Goal: Task Accomplishment & Management: Use online tool/utility

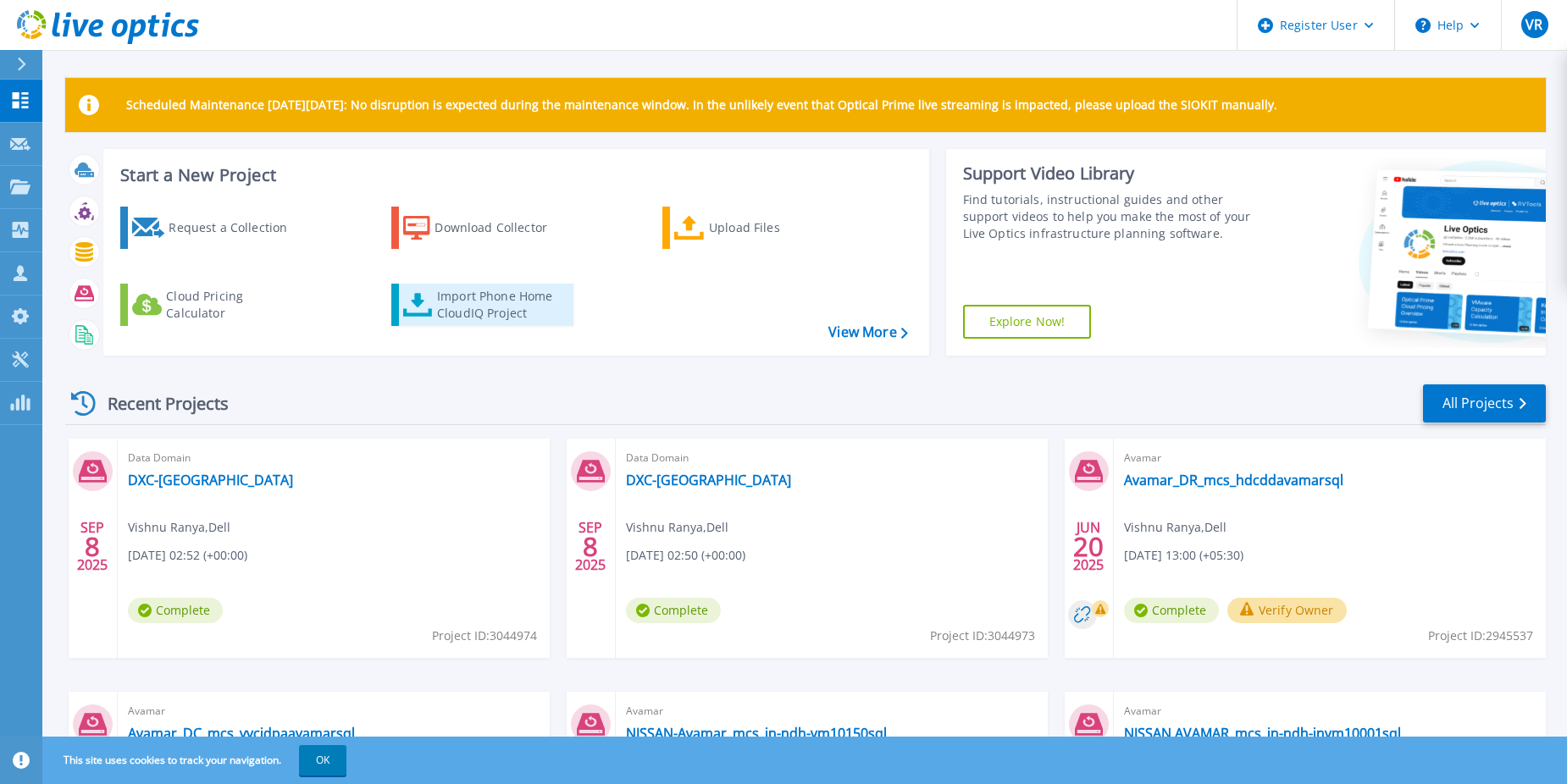
click at [488, 313] on div "Import Phone Home CloudIQ Project" at bounding box center [503, 305] width 132 height 34
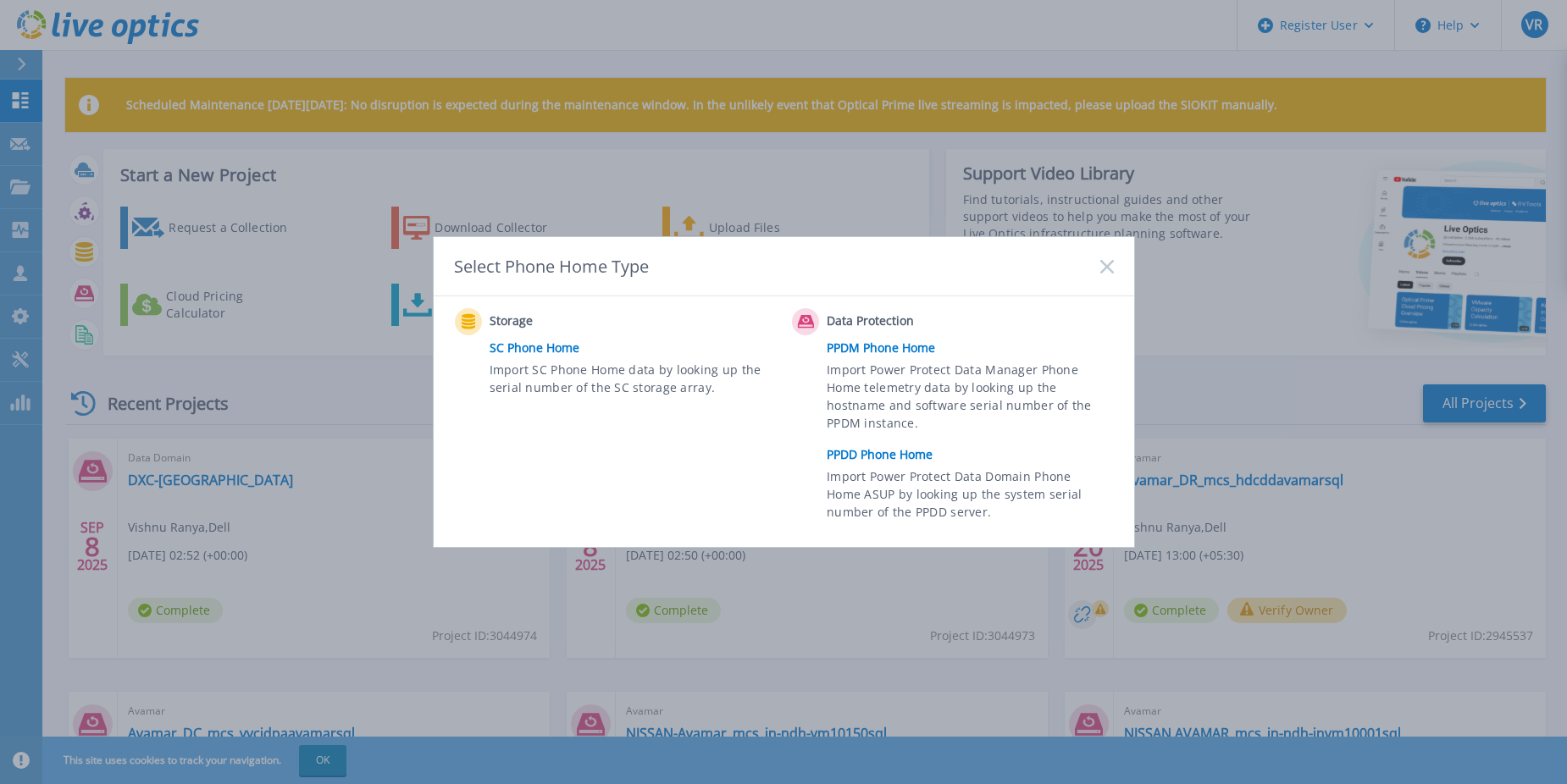
click at [869, 450] on link "PPDD Phone Home" at bounding box center [974, 455] width 295 height 26
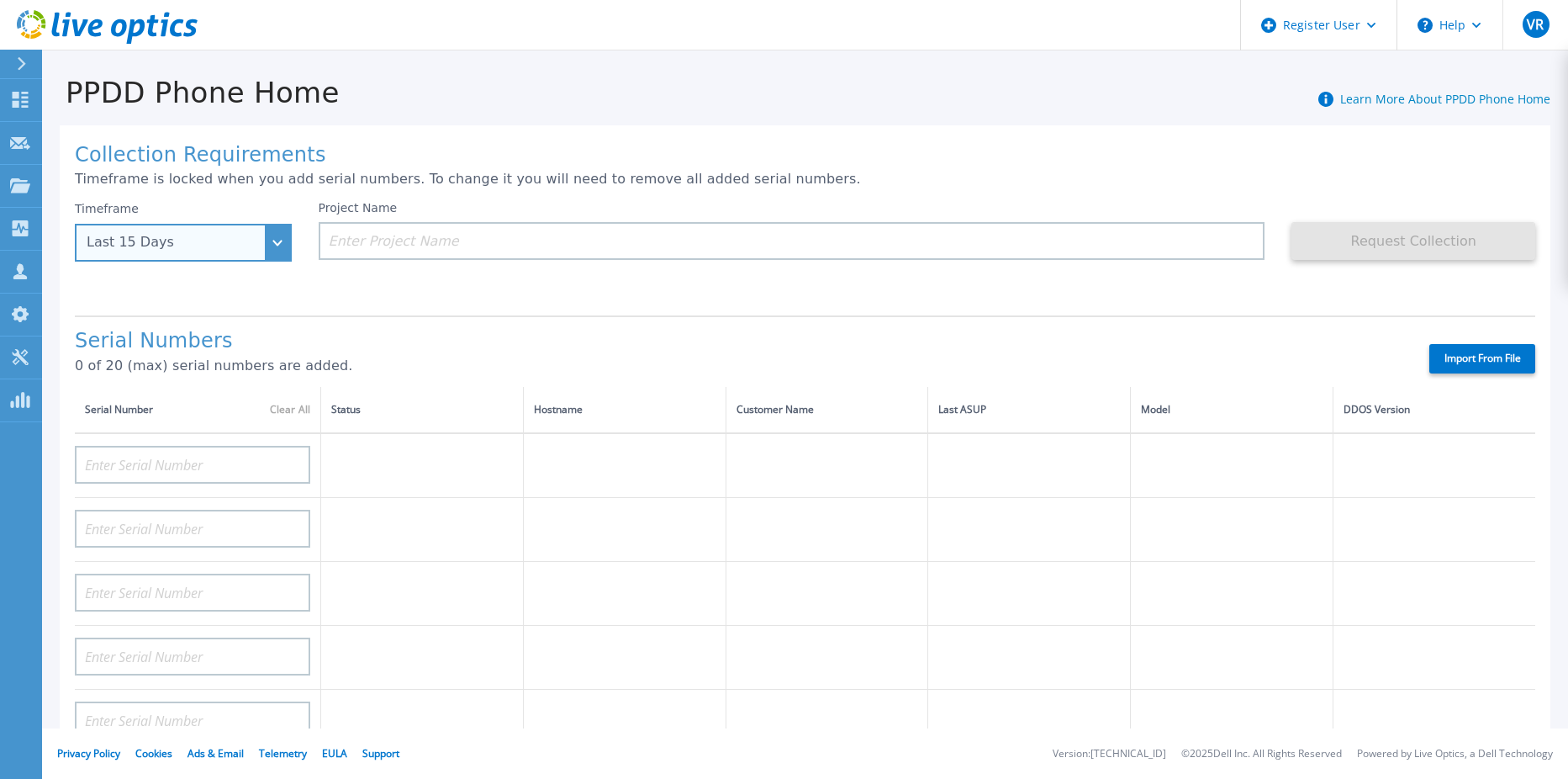
click at [267, 248] on div "Last 15 Days" at bounding box center [182, 242] width 217 height 38
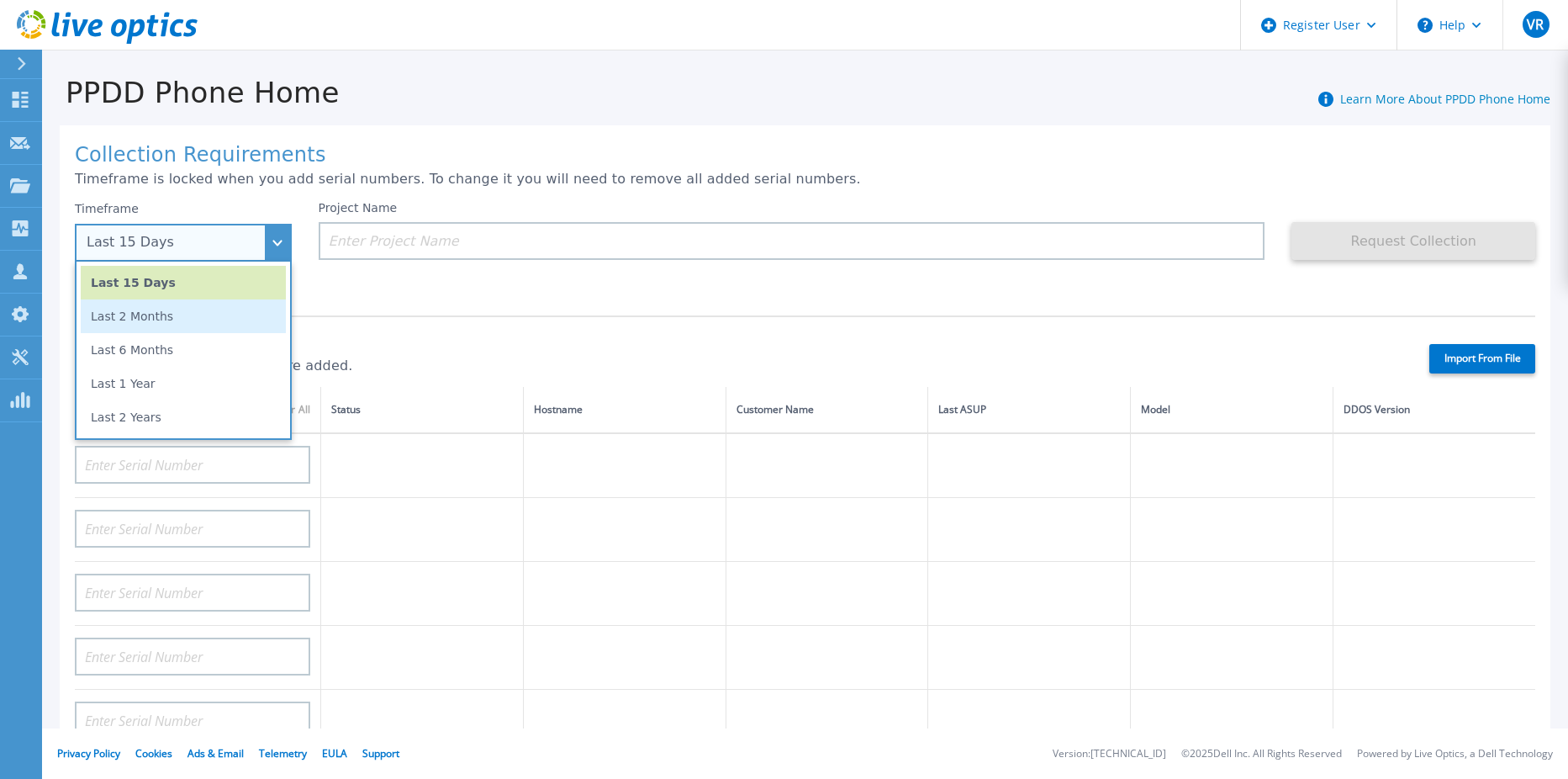
click at [191, 319] on li "Last 2 Months" at bounding box center [183, 316] width 205 height 33
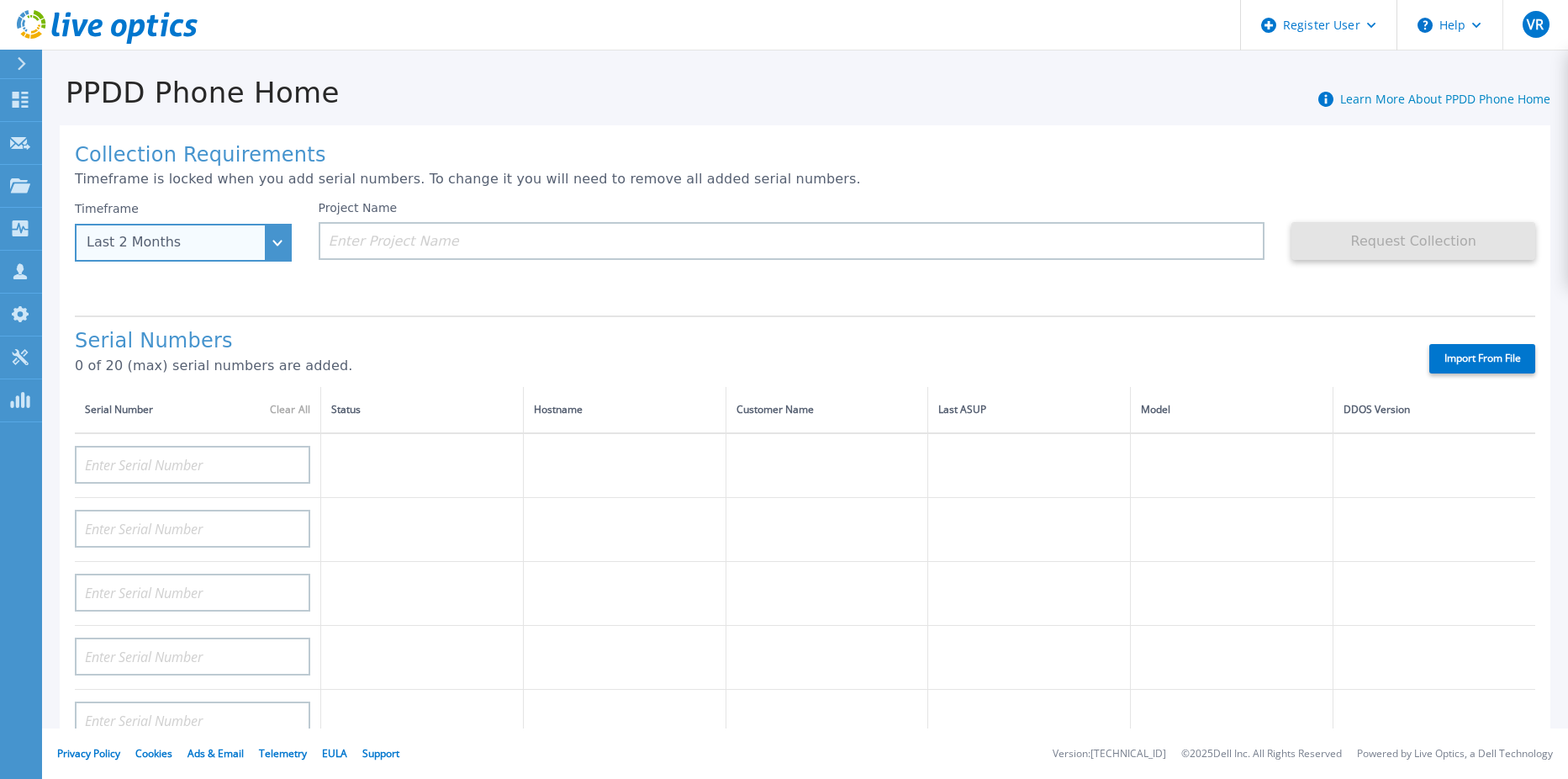
scroll to position [84, 0]
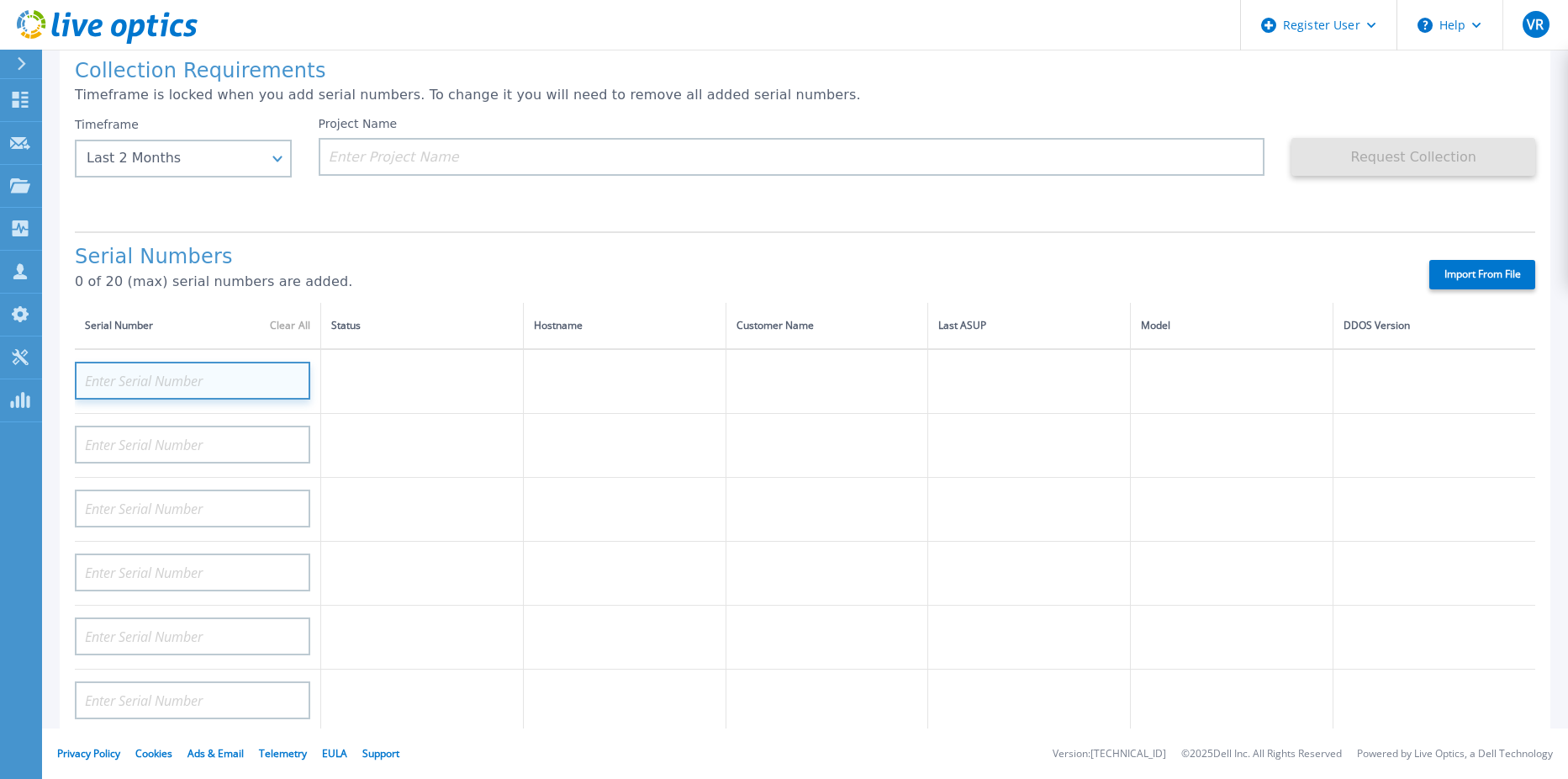
click at [203, 382] on input at bounding box center [192, 380] width 236 height 38
drag, startPoint x: 203, startPoint y: 382, endPoint x: 87, endPoint y: 401, distance: 117.5
click at [87, 401] on td "CKM00200202122" at bounding box center [197, 382] width 246 height 65
type input "CKM00200202122"
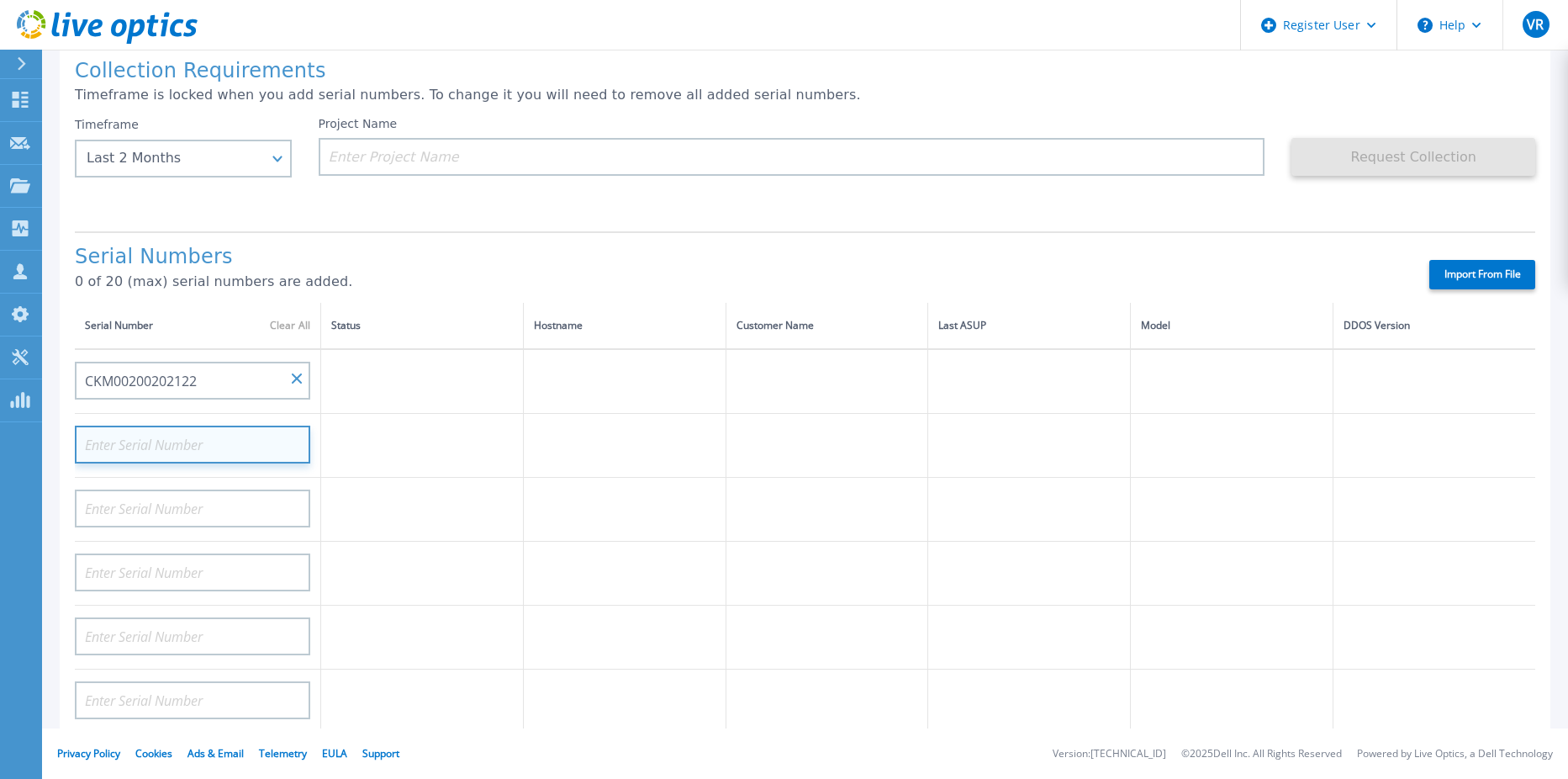
click at [161, 452] on input at bounding box center [192, 444] width 236 height 38
paste input "CKM00200202122"
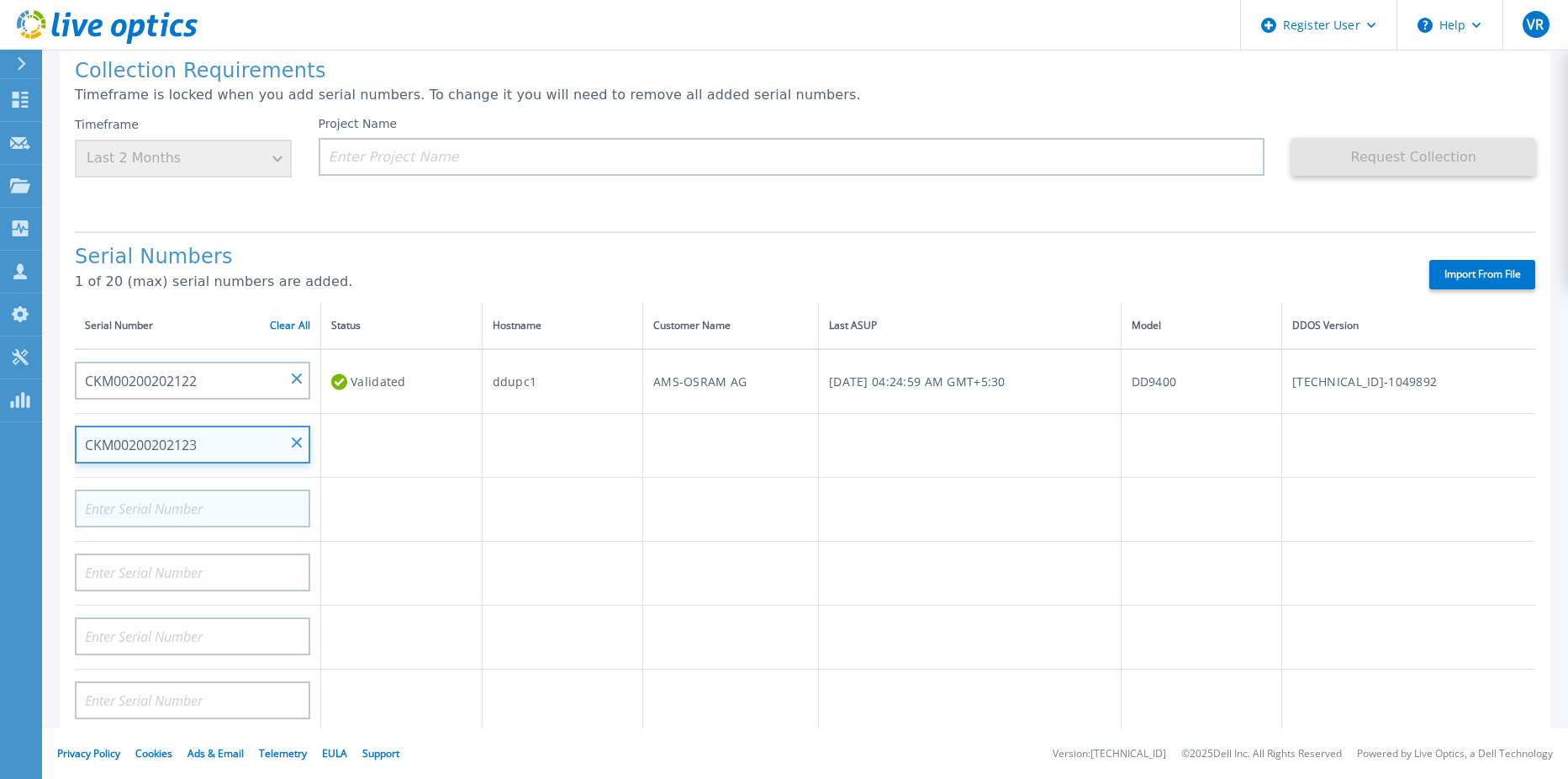
type input "CKM00200202123"
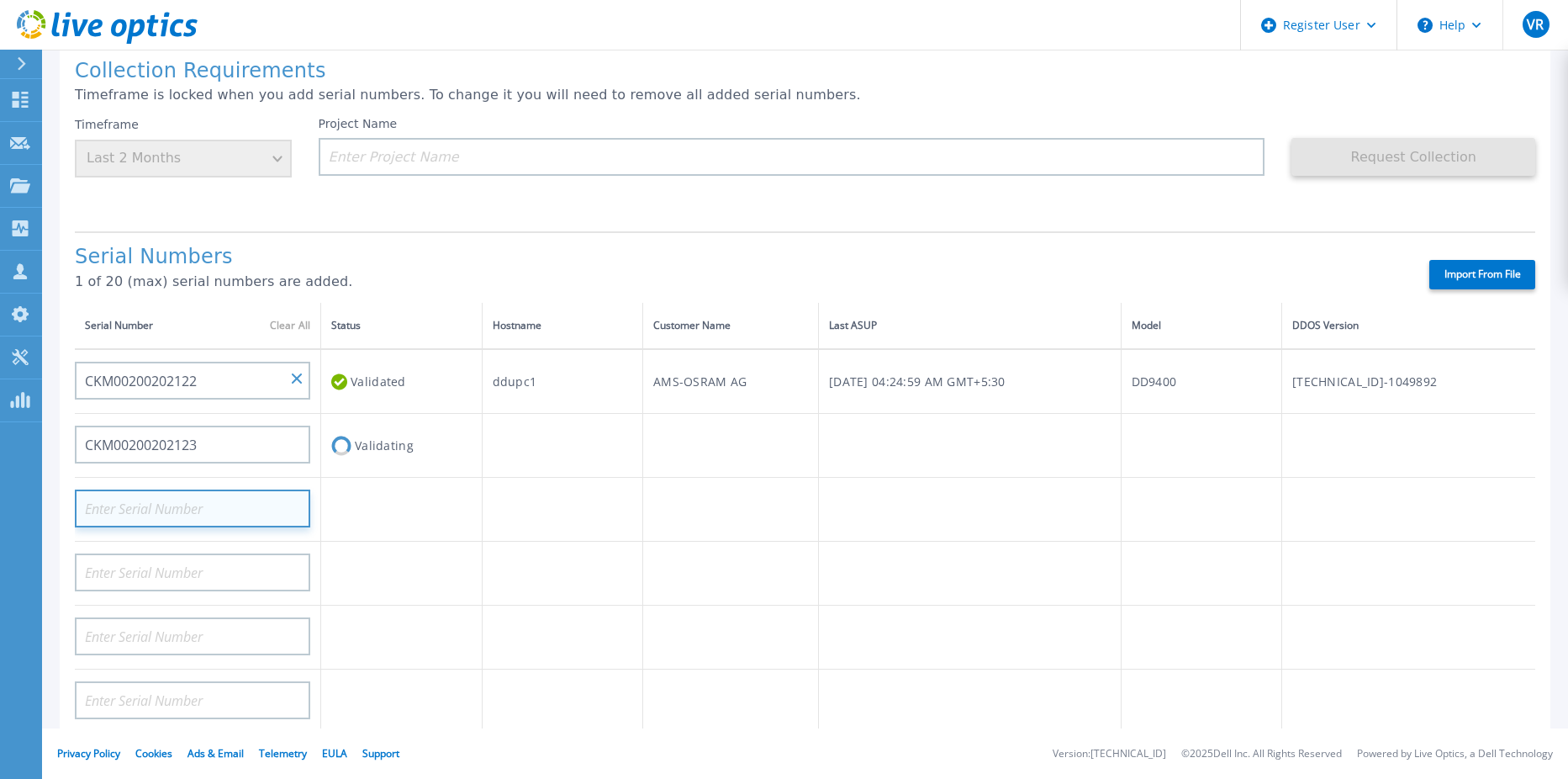
click at [208, 498] on input at bounding box center [192, 508] width 236 height 38
paste input "CKM00200202122"
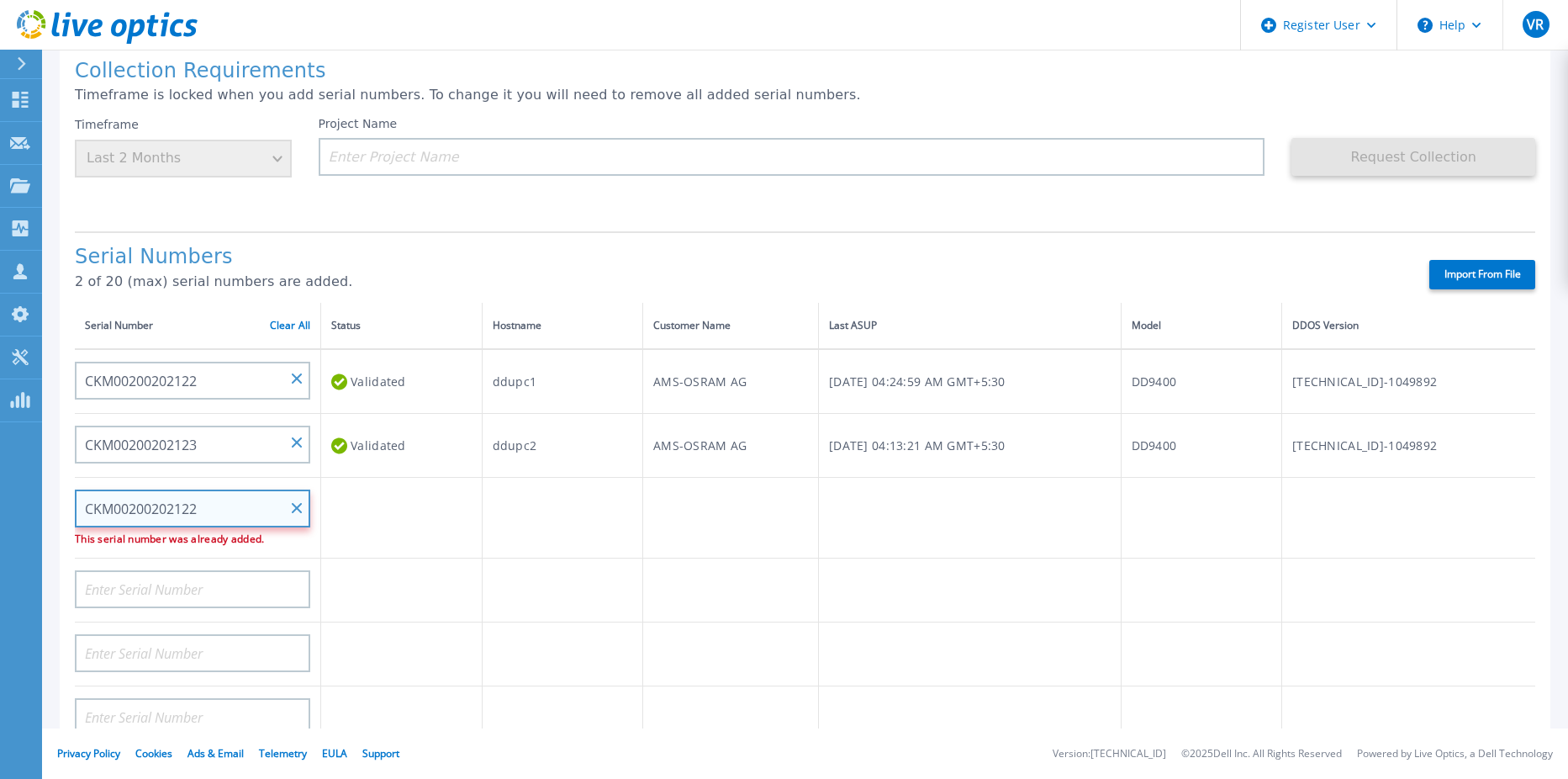
click at [217, 504] on input "CKM00200202122" at bounding box center [192, 508] width 236 height 38
type input "CKM00200202124"
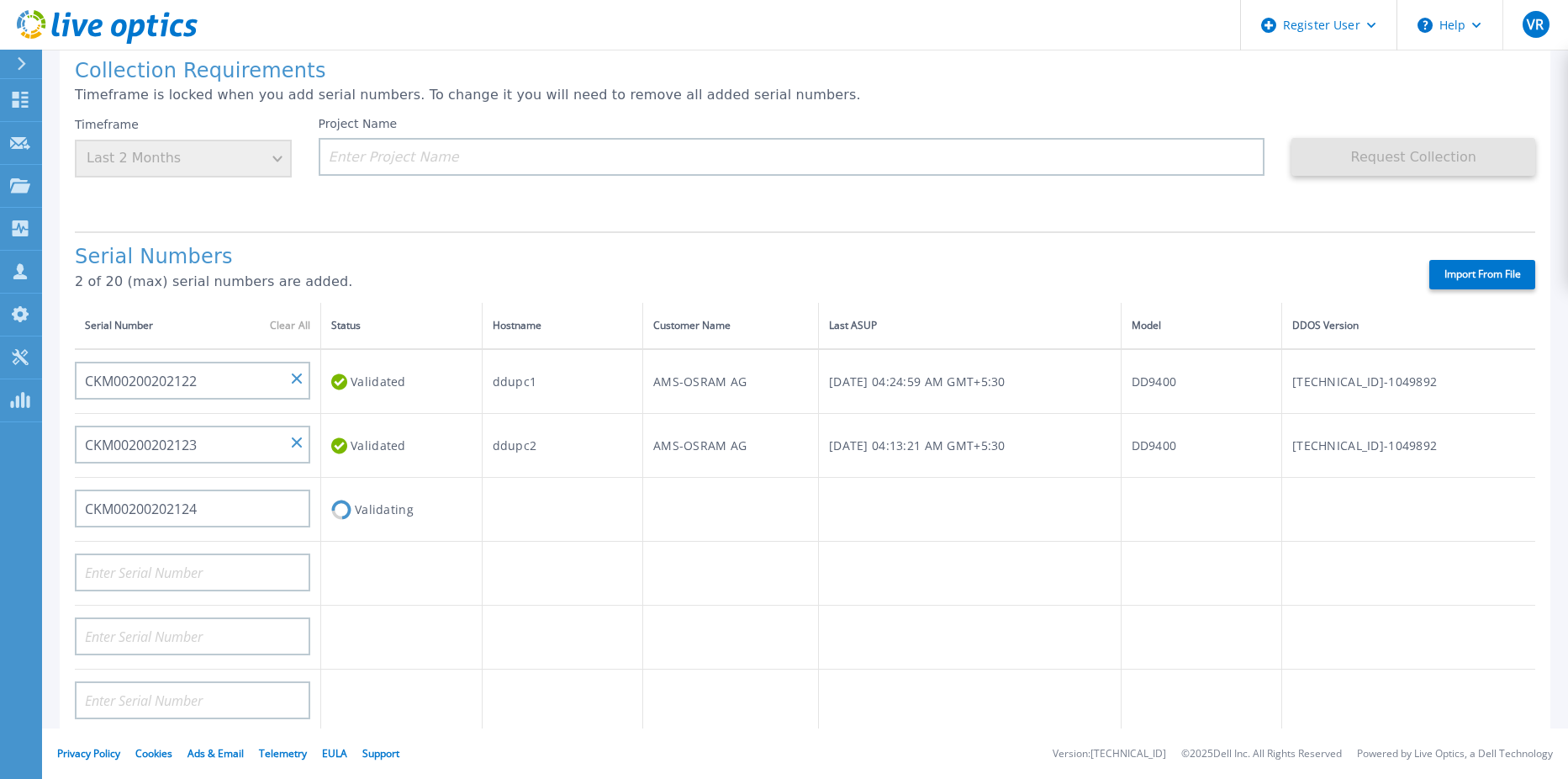
click at [359, 534] on td "Validating" at bounding box center [402, 510] width 161 height 64
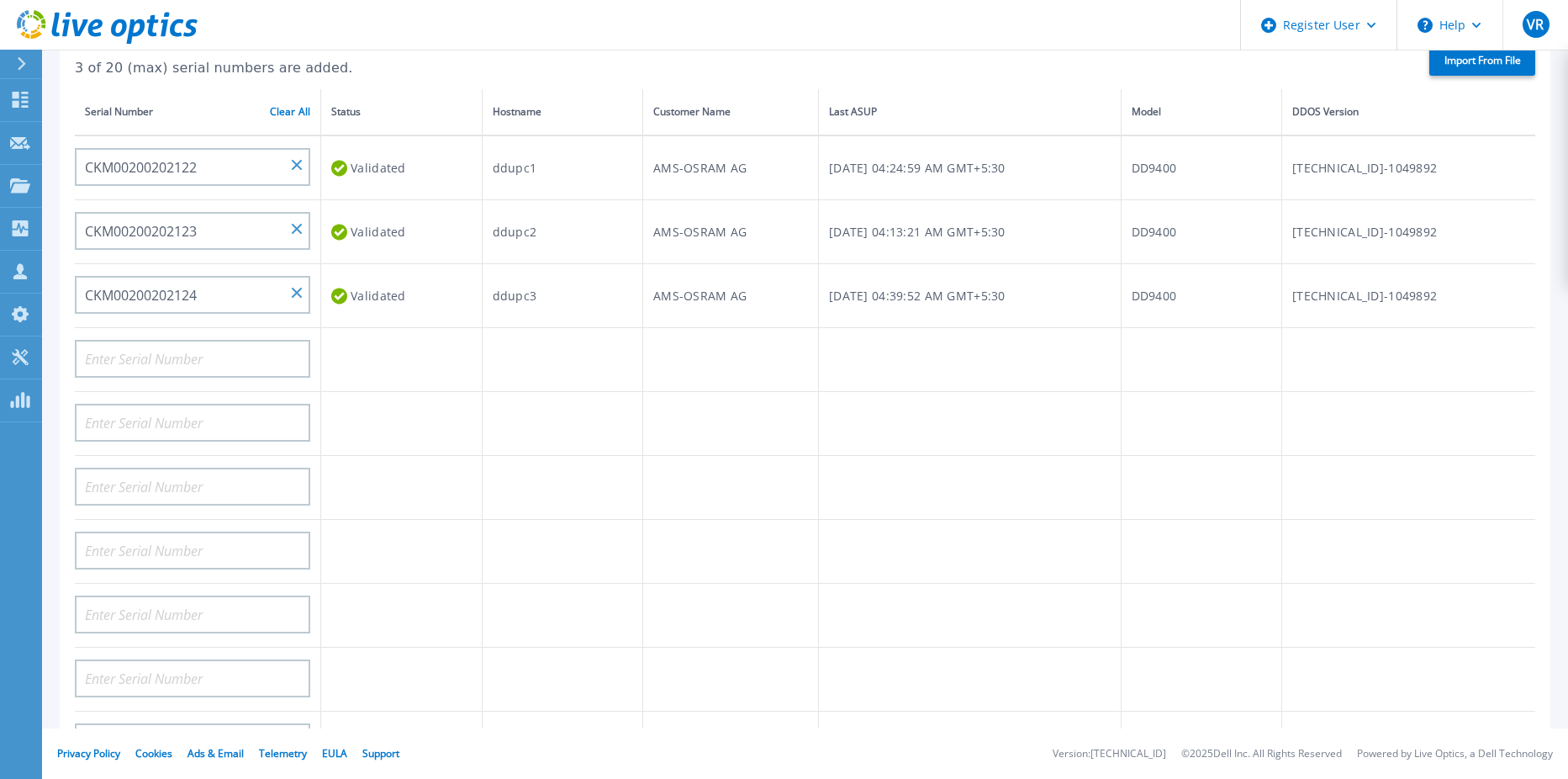
scroll to position [0, 0]
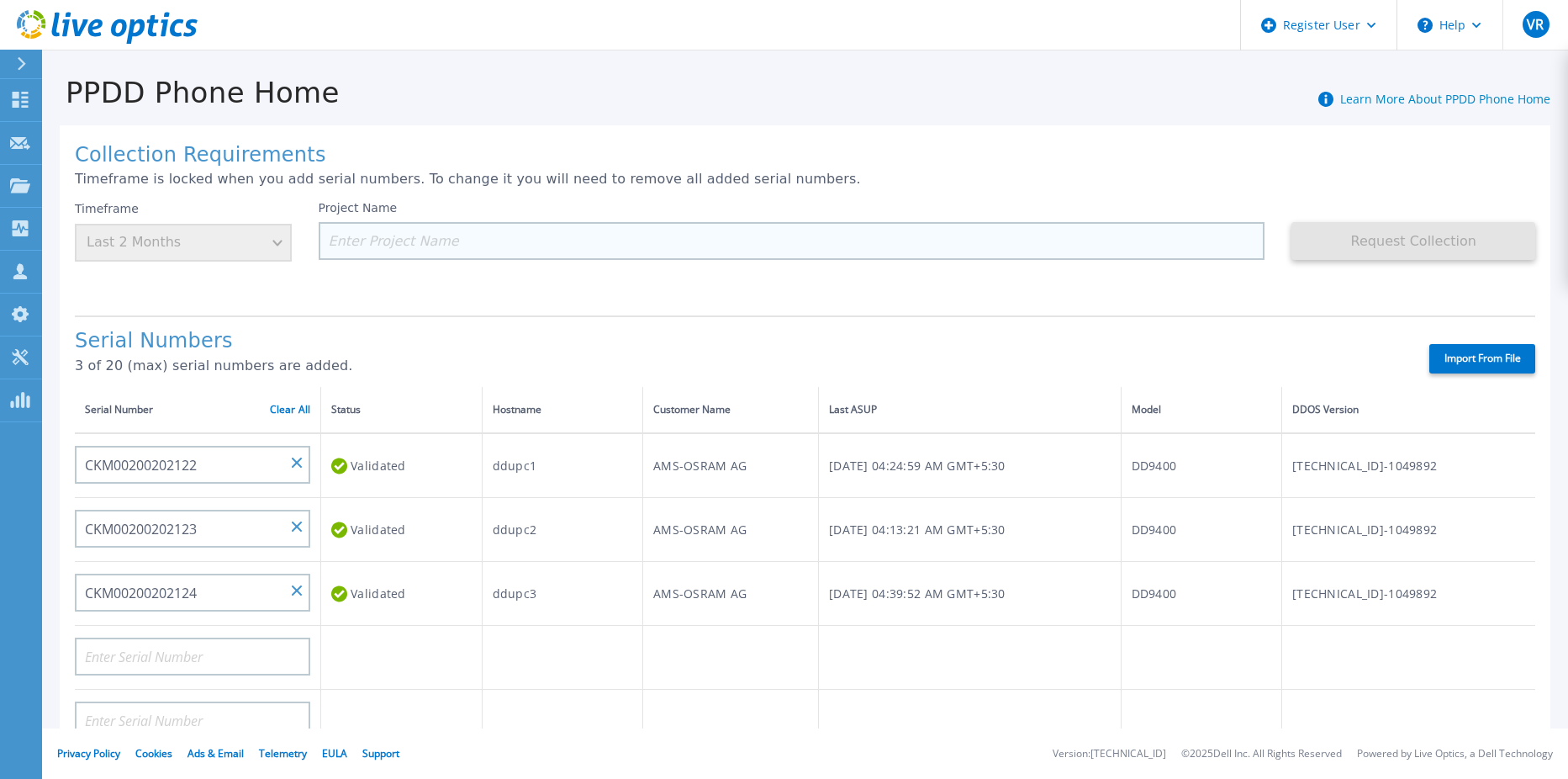
click at [520, 241] on input at bounding box center [792, 240] width 947 height 38
click at [642, 240] on input at bounding box center [792, 240] width 947 height 38
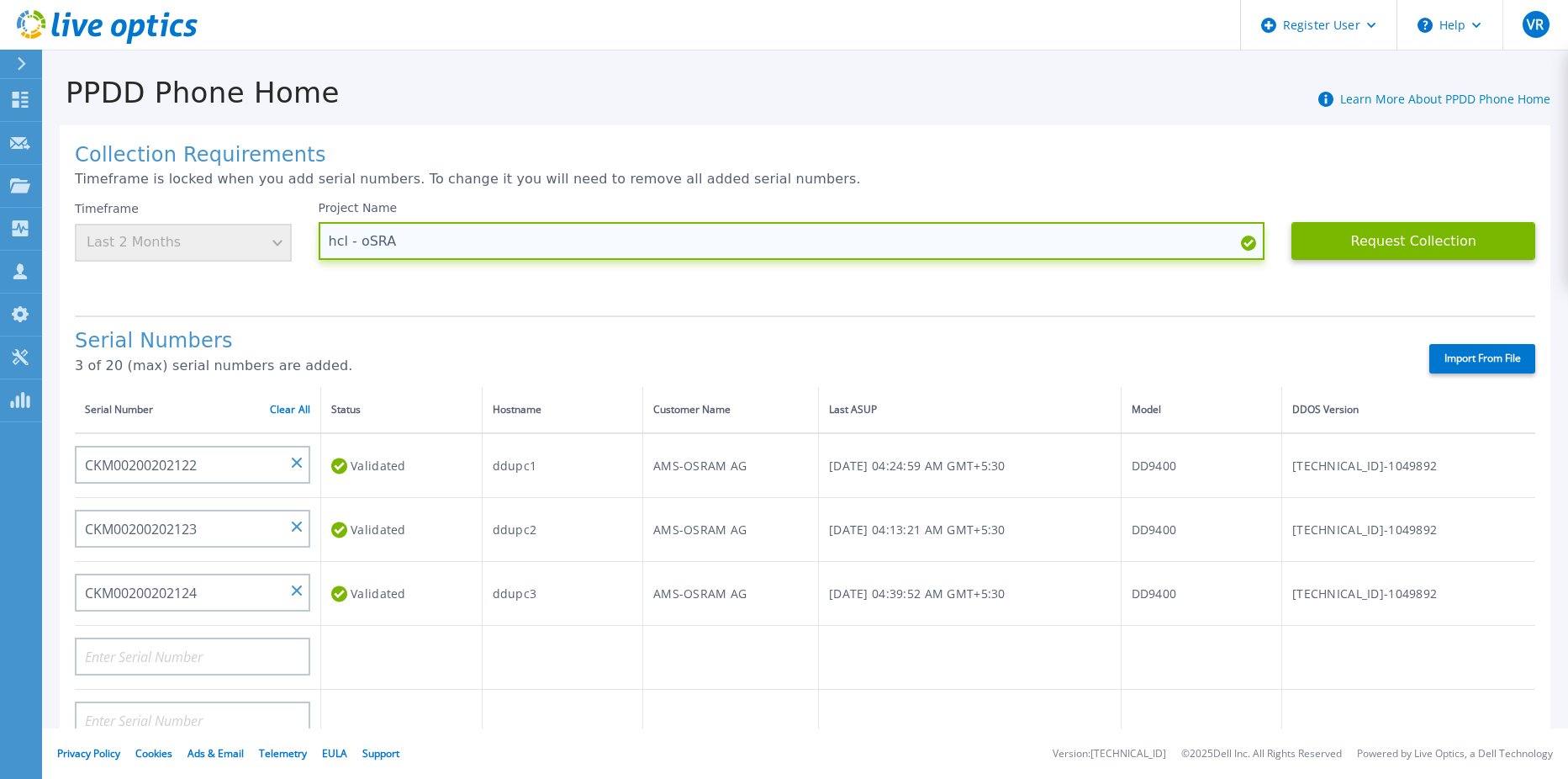
type input "hcl - oSRAM"
drag, startPoint x: 437, startPoint y: 240, endPoint x: 283, endPoint y: 239, distance: 154.0
click at [283, 239] on div "Timeframe Last 2 Months Project Name hcl - oSRAM Request Collection This might …" at bounding box center [805, 251] width 1461 height 101
type input "HCL - Osram"
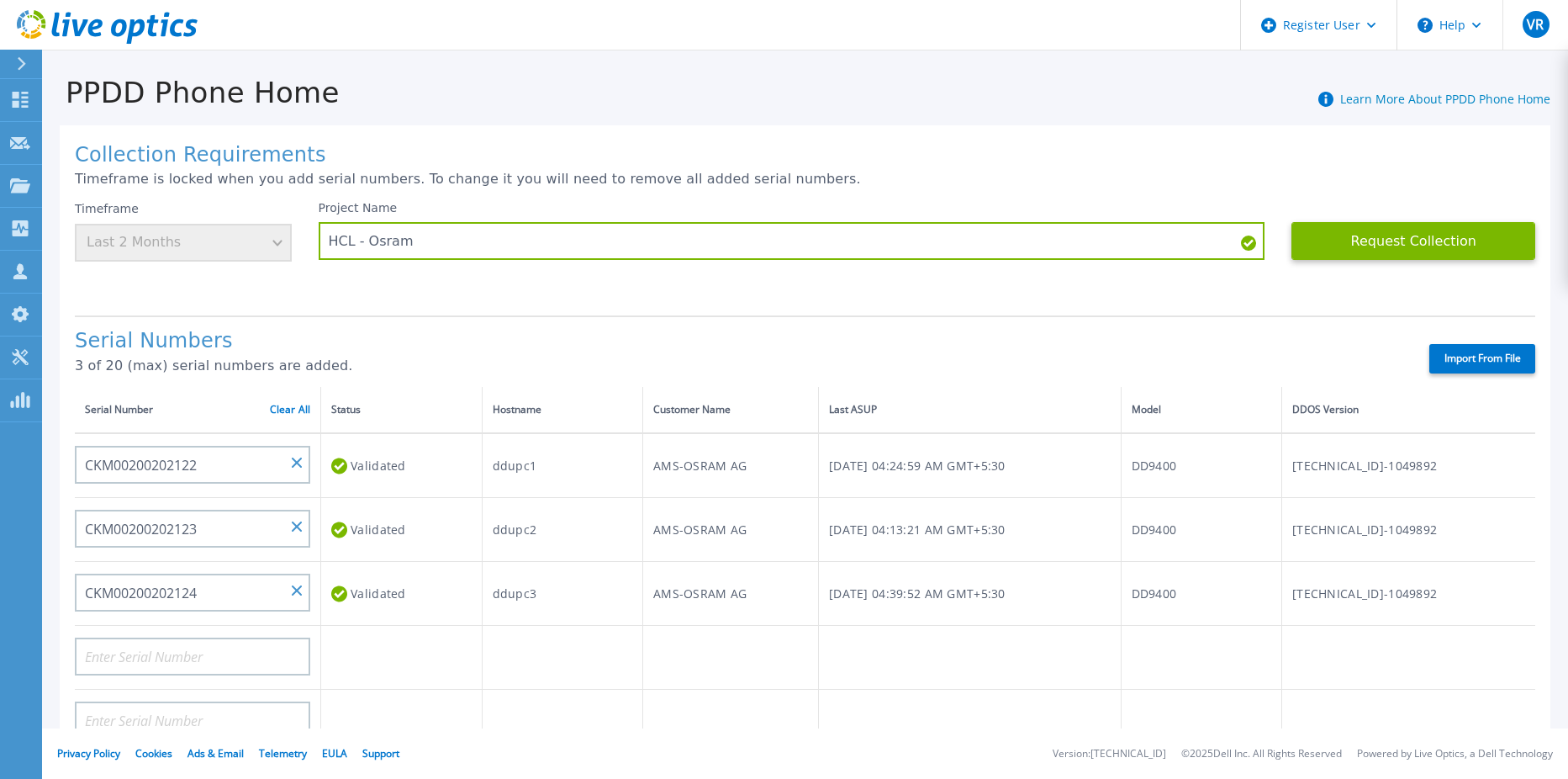
click at [488, 292] on div "Project Name HCL - Osram" at bounding box center [805, 251] width 973 height 101
click at [1369, 240] on button "Request Collection" at bounding box center [1414, 240] width 244 height 38
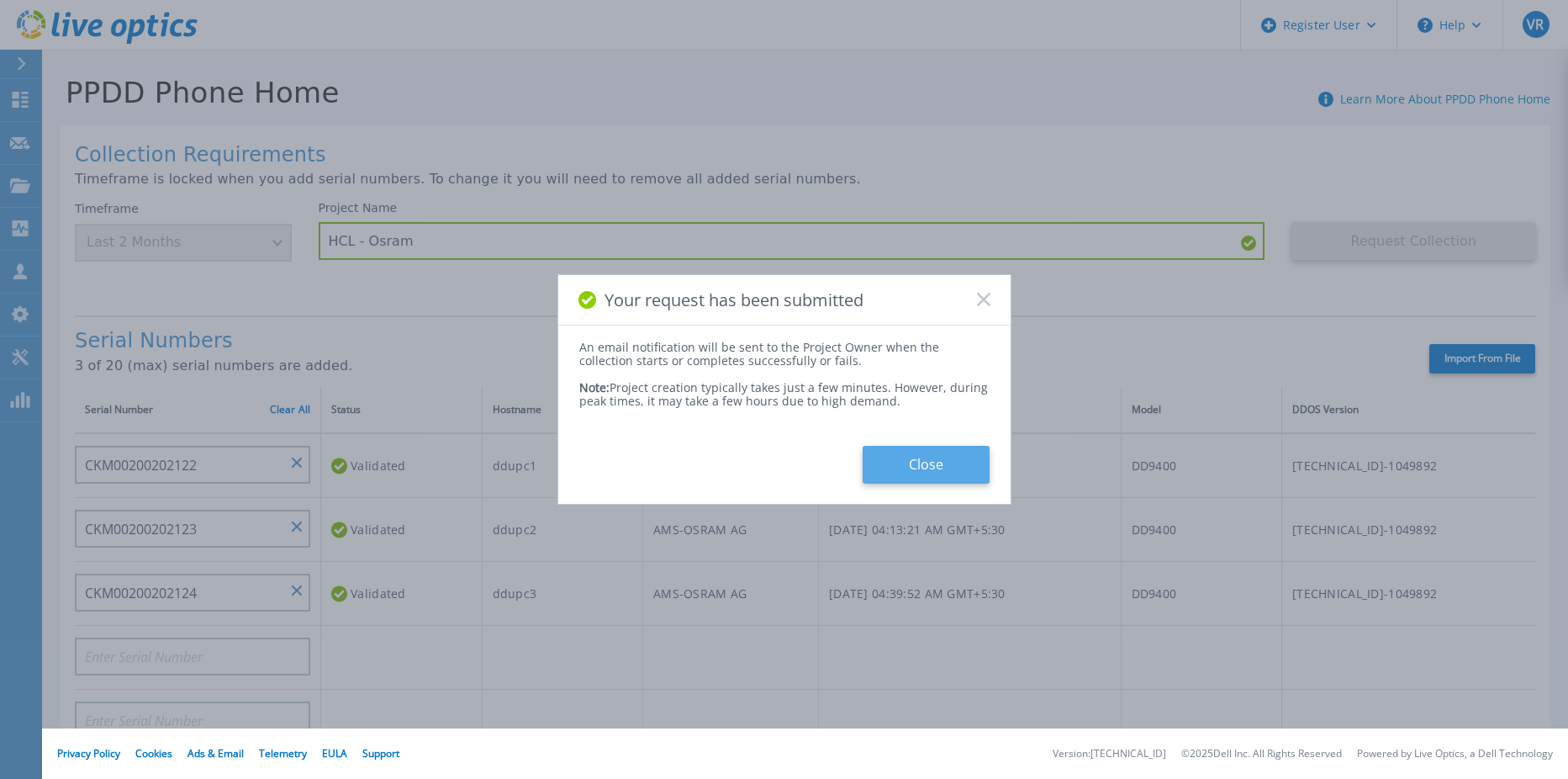
click at [915, 460] on button "Close" at bounding box center [926, 464] width 127 height 38
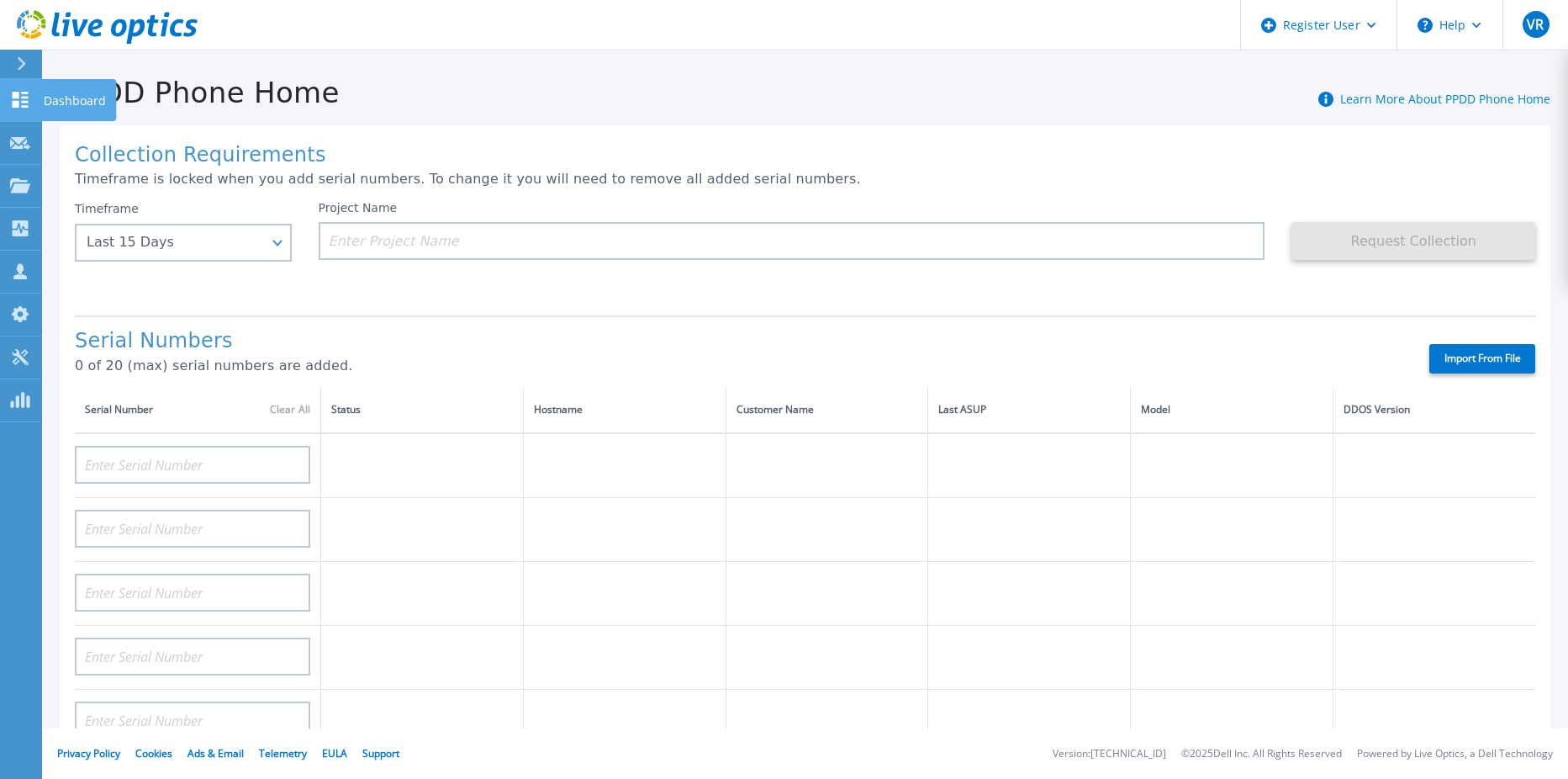
click at [16, 95] on icon at bounding box center [20, 100] width 16 height 16
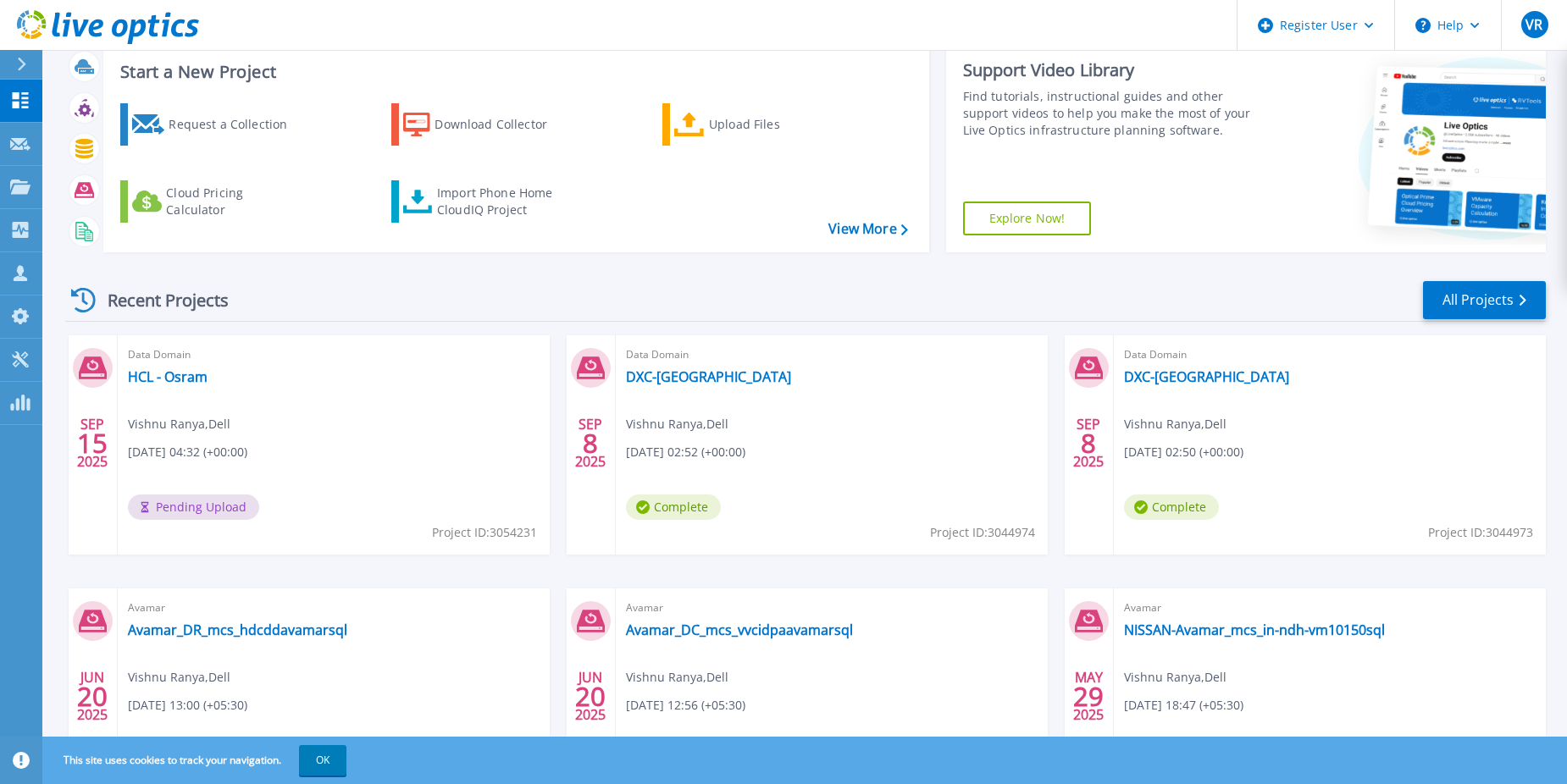
scroll to position [104, 0]
